Goal: Information Seeking & Learning: Learn about a topic

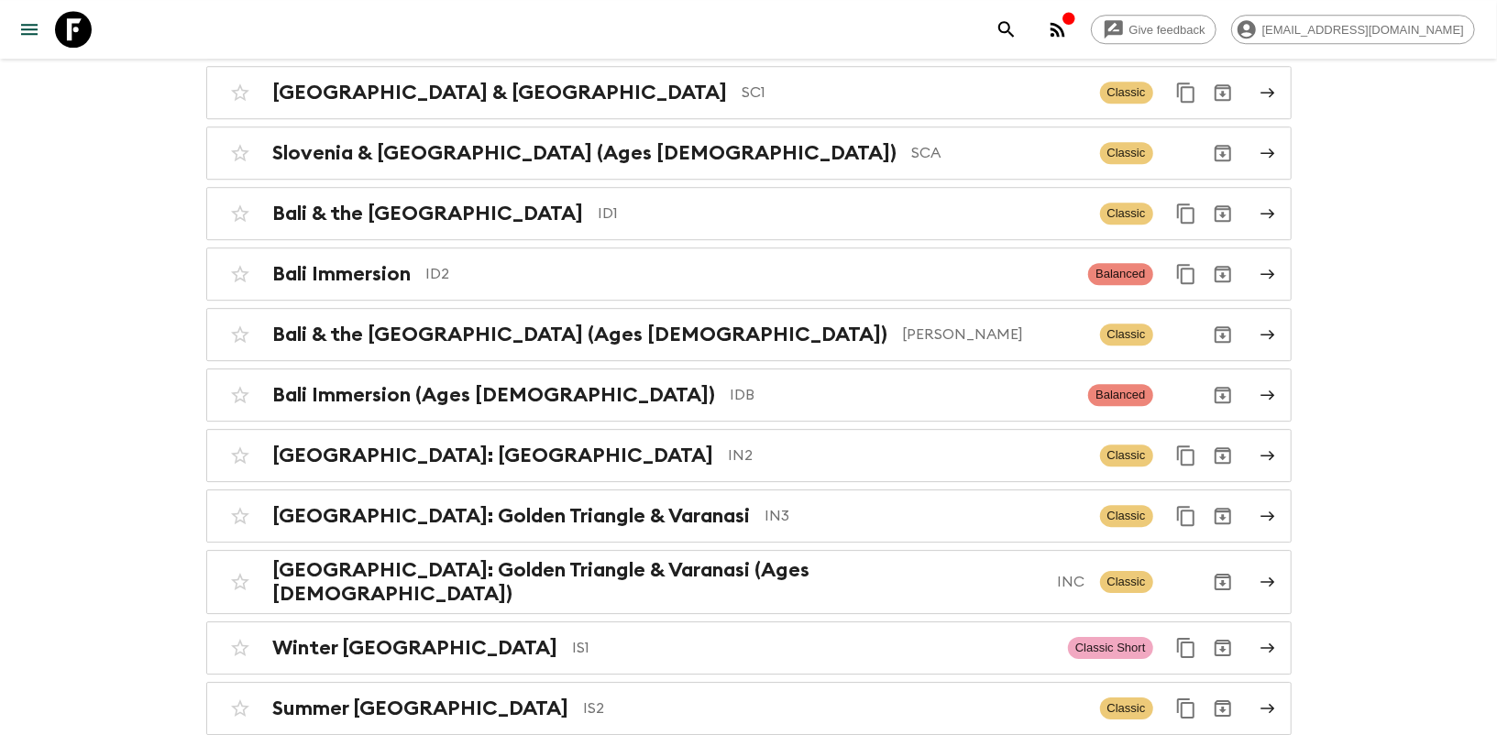
scroll to position [3386, 0]
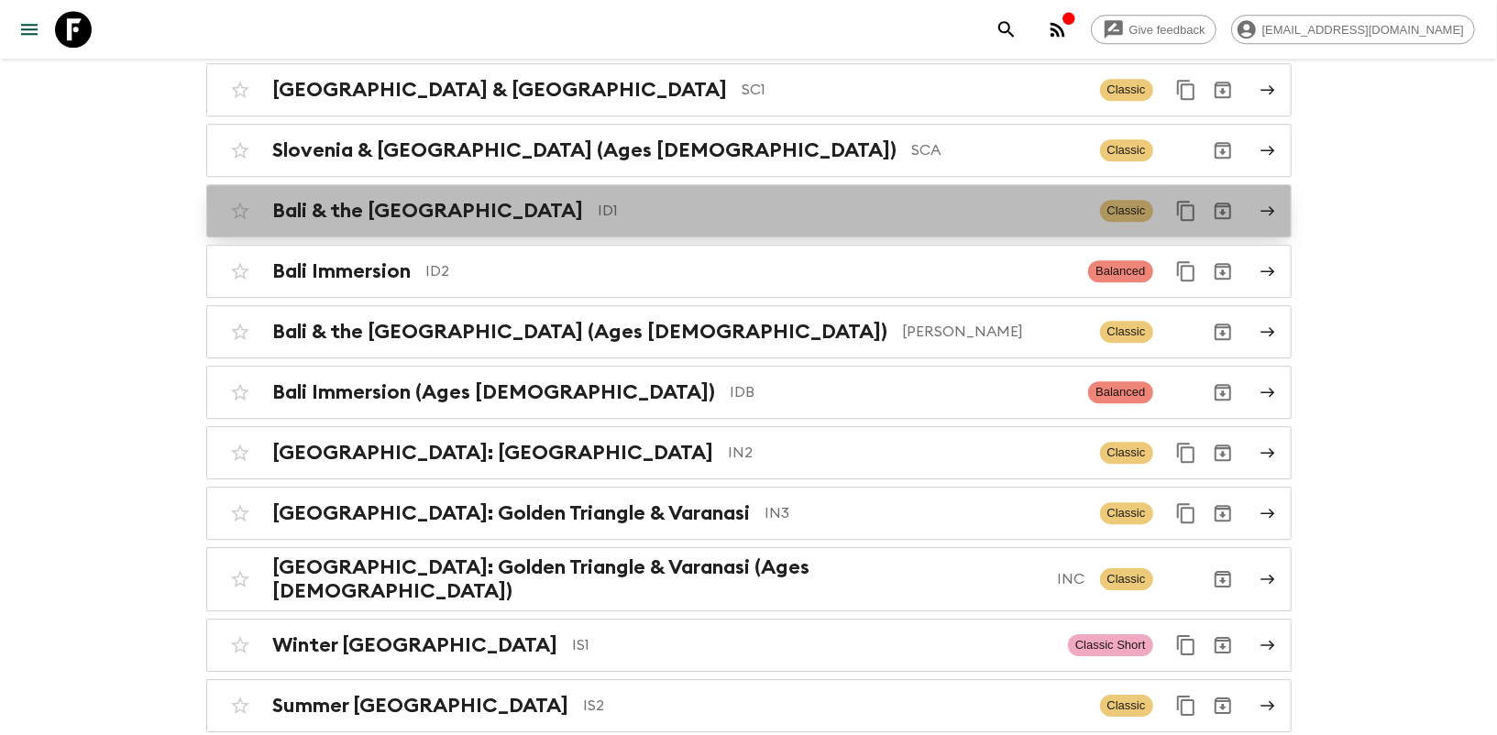
click at [1271, 203] on icon at bounding box center [1268, 211] width 17 height 17
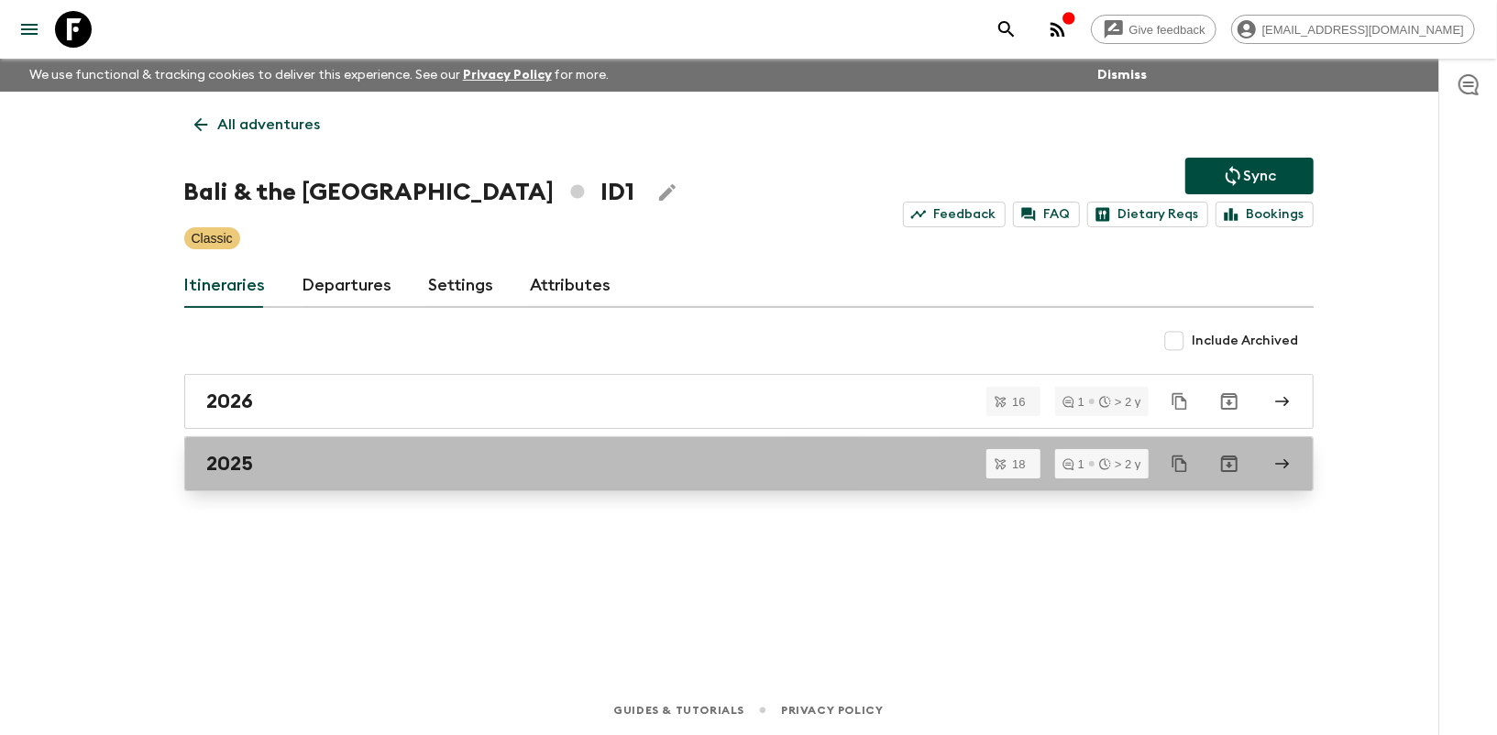
click at [1301, 460] on link "2025" at bounding box center [749, 463] width 1130 height 55
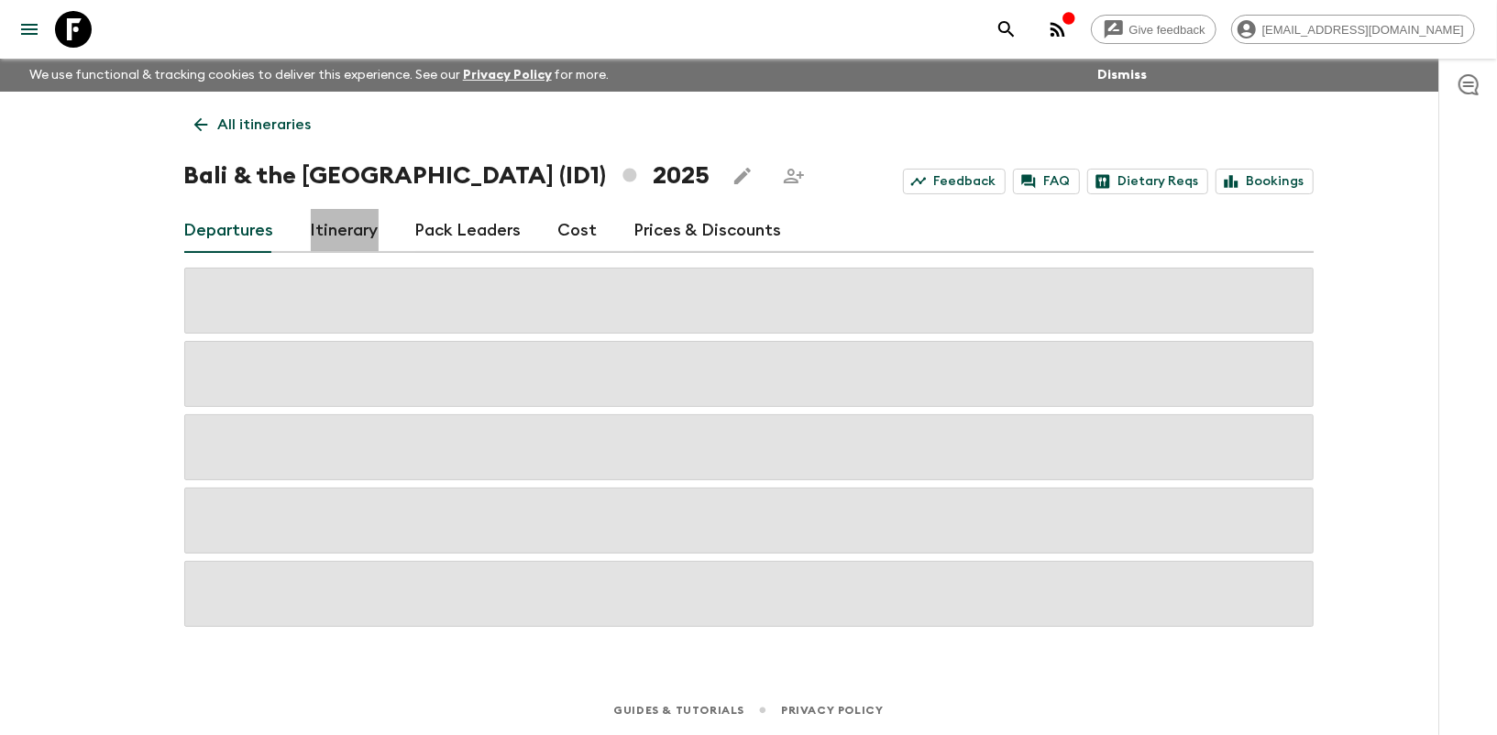
click at [329, 216] on link "Itinerary" at bounding box center [345, 231] width 68 height 44
